Goal: Find specific page/section: Find specific page/section

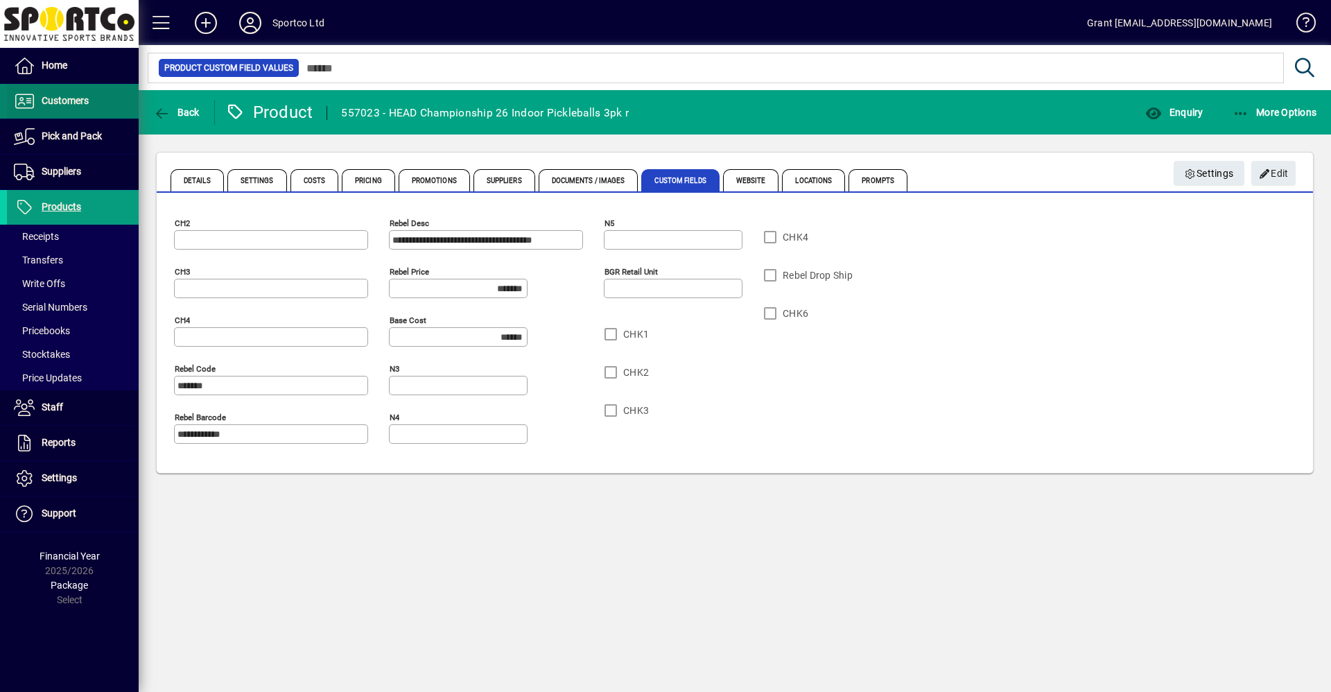
click at [59, 101] on span "Customers" at bounding box center [65, 100] width 47 height 11
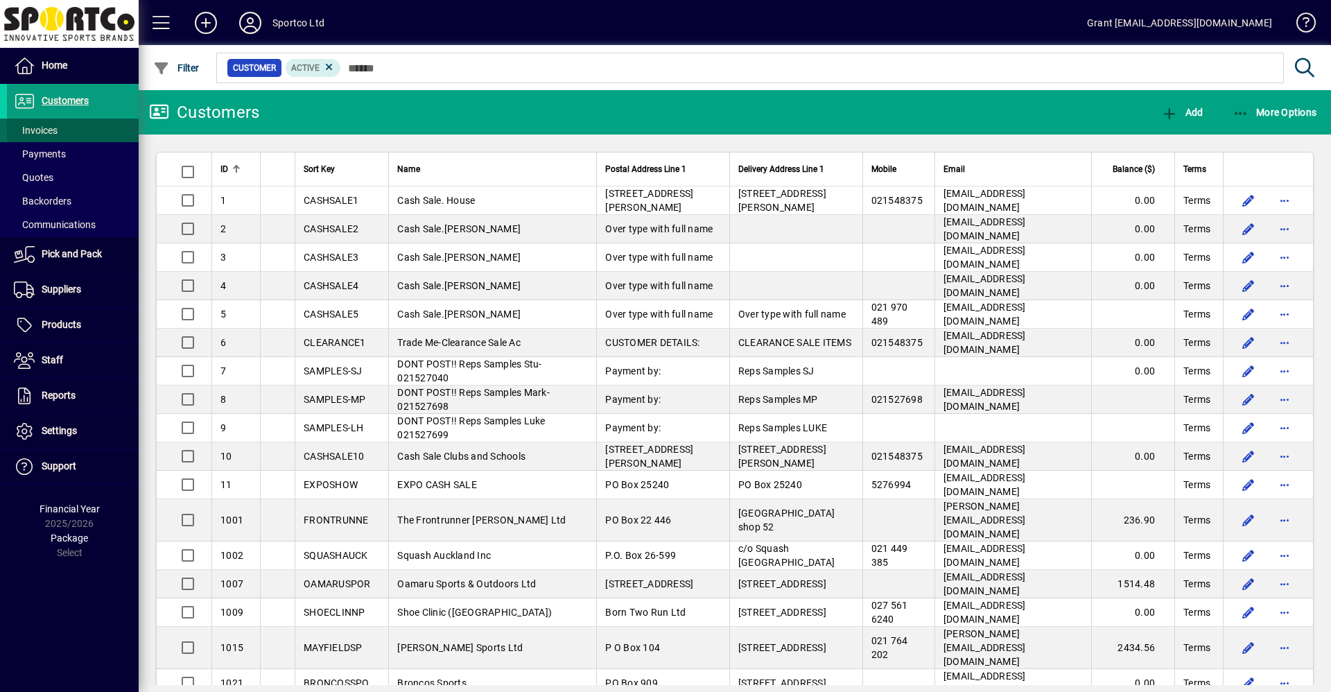
click at [43, 128] on span "Invoices" at bounding box center [36, 130] width 44 height 11
